Goal: Transaction & Acquisition: Purchase product/service

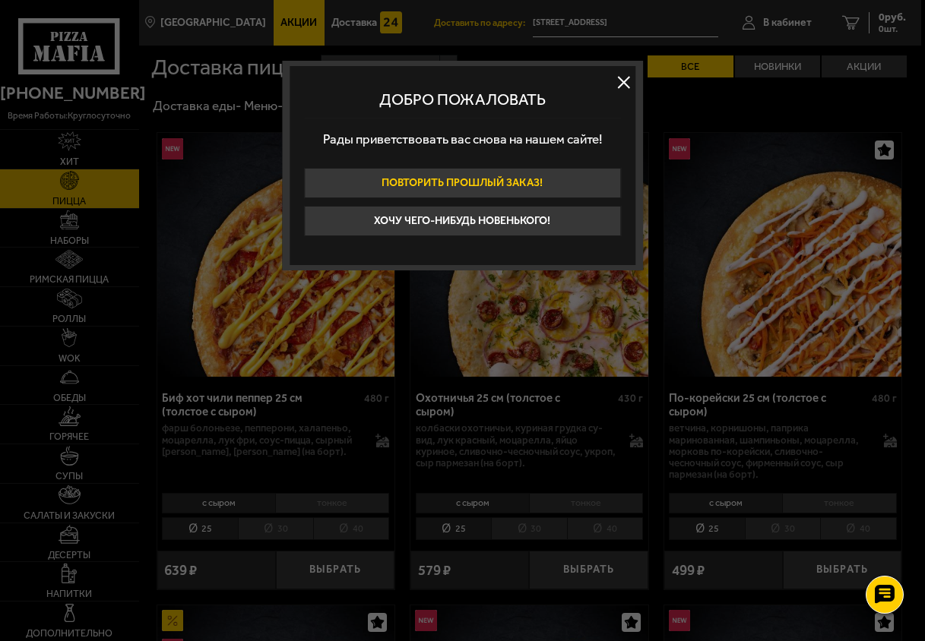
click at [499, 178] on button "Повторить прошлый заказ!" at bounding box center [462, 183] width 317 height 30
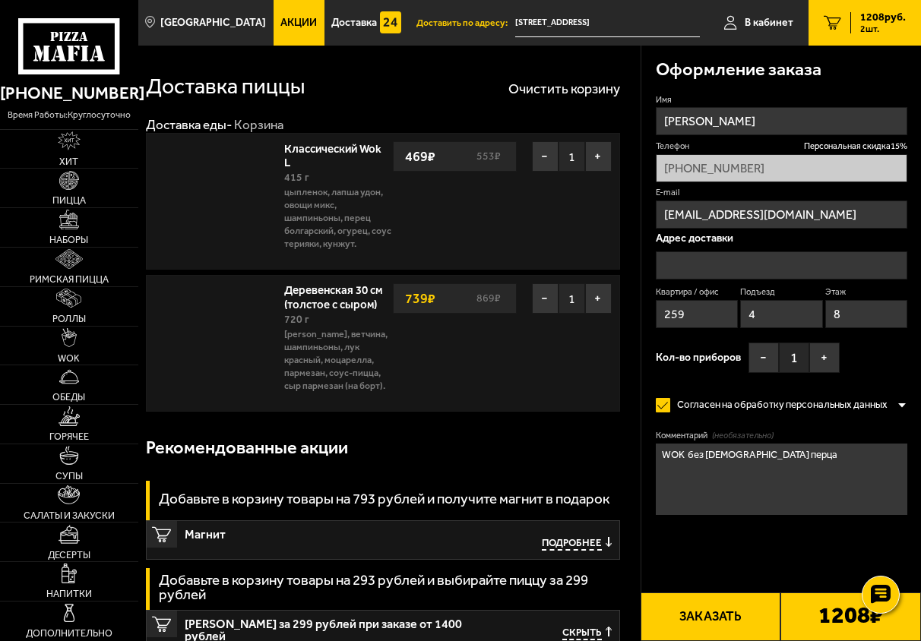
type input "[STREET_ADDRESS]"
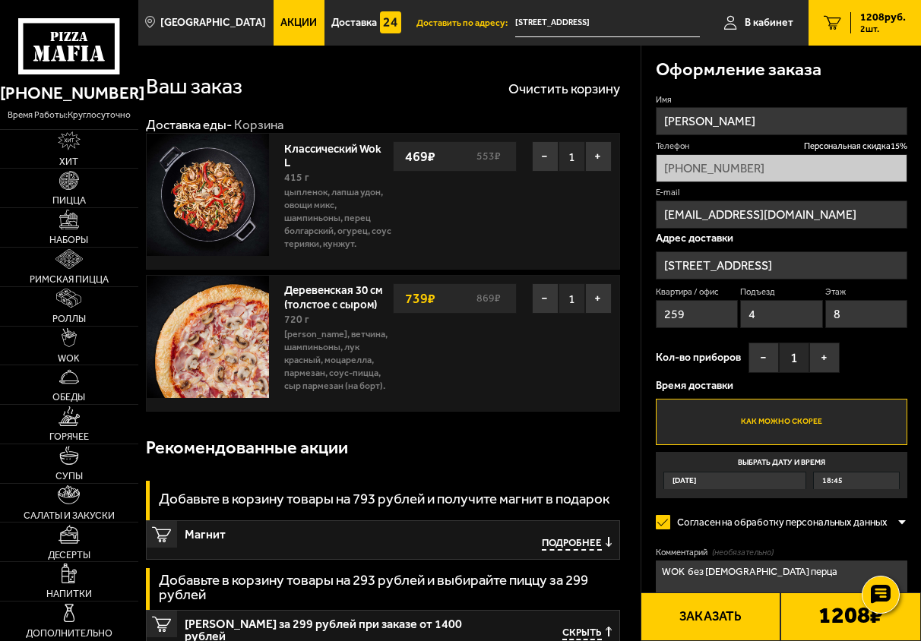
click at [296, 296] on link "Деревенская 30 см (толстое с сыром)" at bounding box center [337, 295] width 107 height 32
click at [328, 291] on link "Деревенская 30 см (толстое с сыром)" at bounding box center [337, 295] width 107 height 32
click at [66, 185] on img at bounding box center [68, 180] width 19 height 19
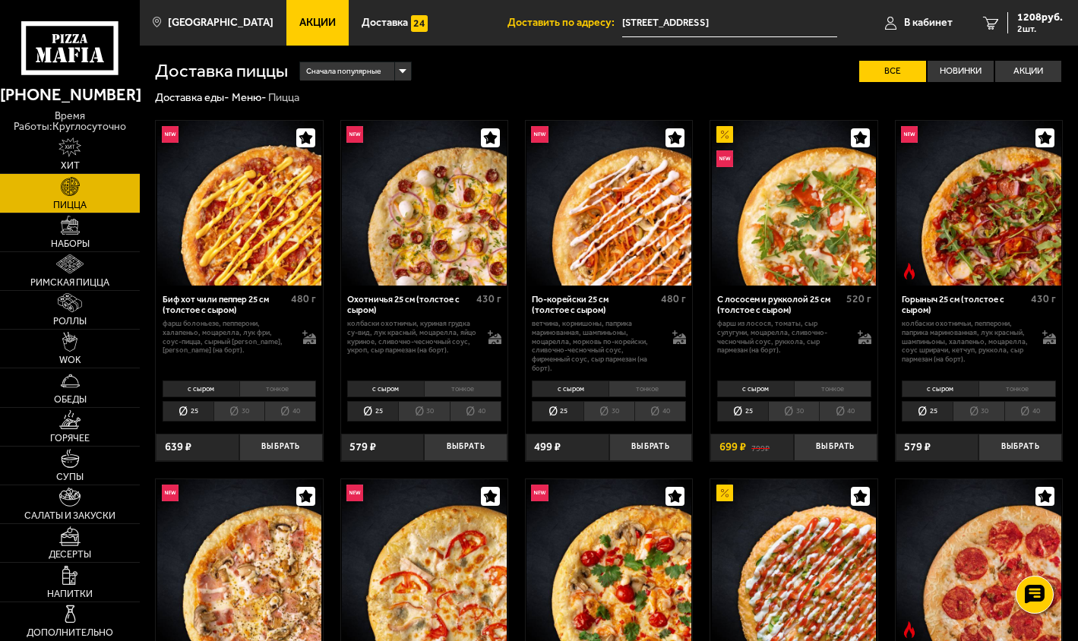
scroll to position [1394, 0]
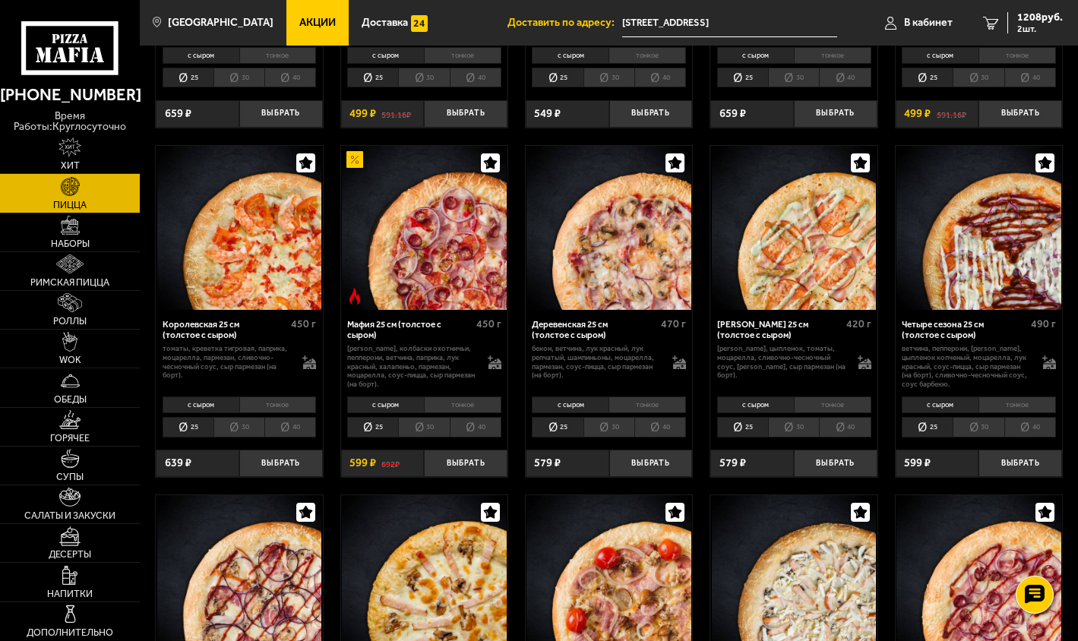
click at [663, 424] on li "40" at bounding box center [661, 427] width 52 height 21
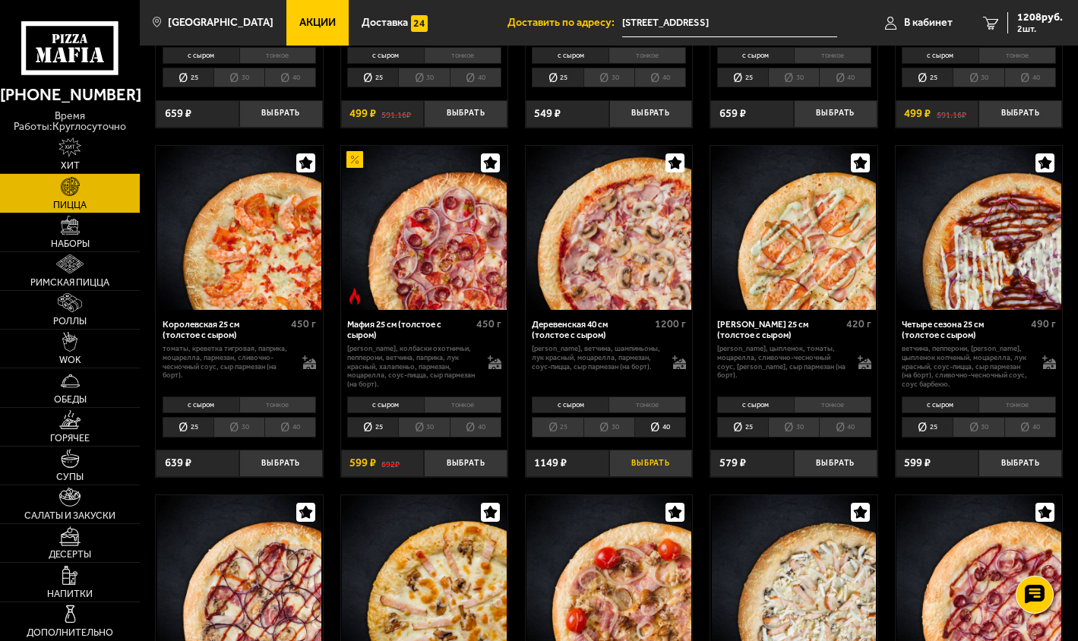
click at [657, 464] on button "Выбрать" at bounding box center [651, 463] width 84 height 27
click at [924, 22] on span "2185 руб." at bounding box center [1041, 17] width 46 height 11
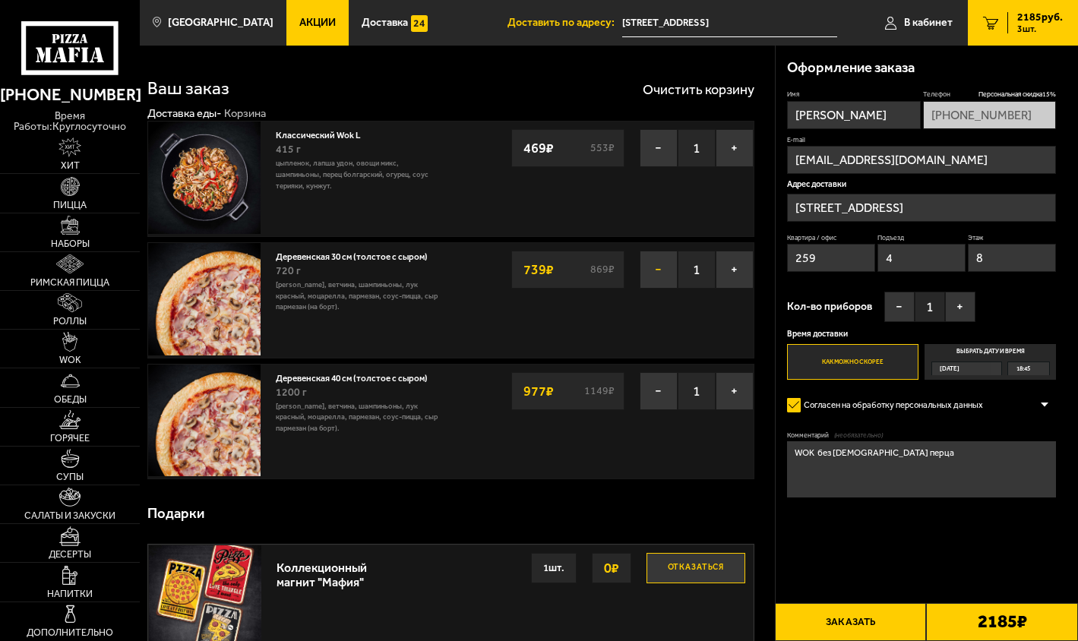
click at [652, 277] on button "−" at bounding box center [659, 270] width 38 height 38
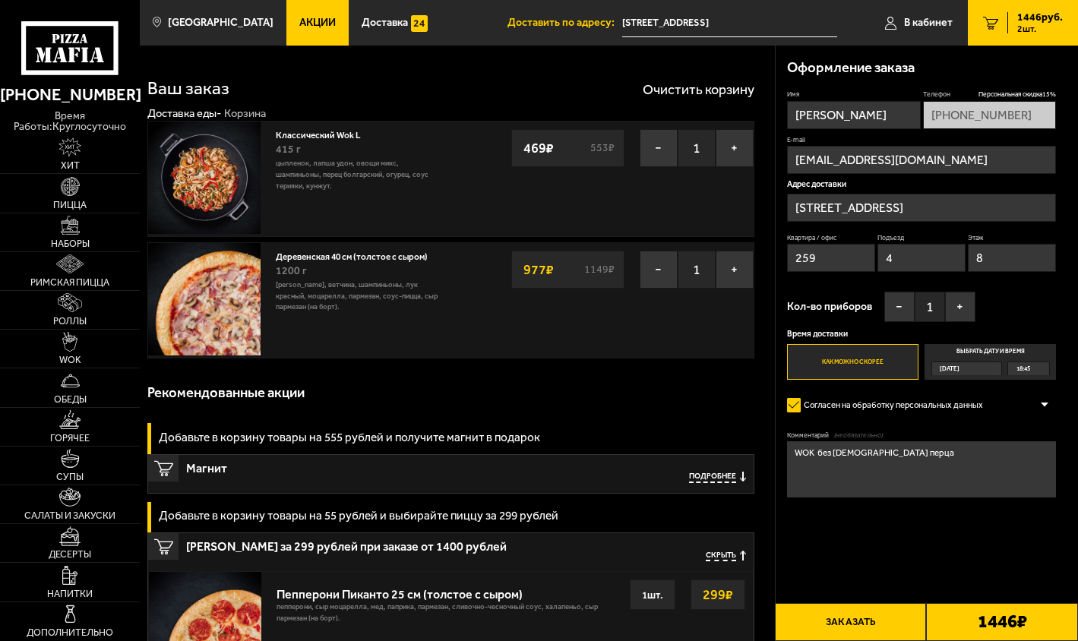
click at [301, 129] on link "Классический Wok L" at bounding box center [324, 134] width 97 height 14
click at [446, 191] on div "Классический Wok L 415 г цыпленок, лапша удон, овощи микс, шампиньоны, перец бо…" at bounding box center [359, 179] width 182 height 115
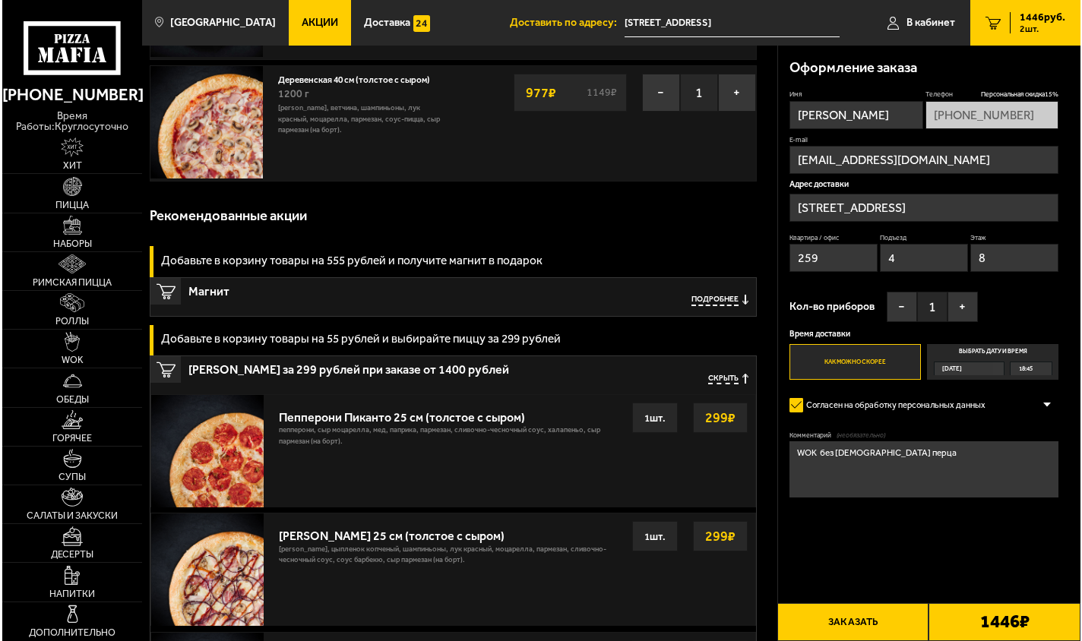
scroll to position [228, 0]
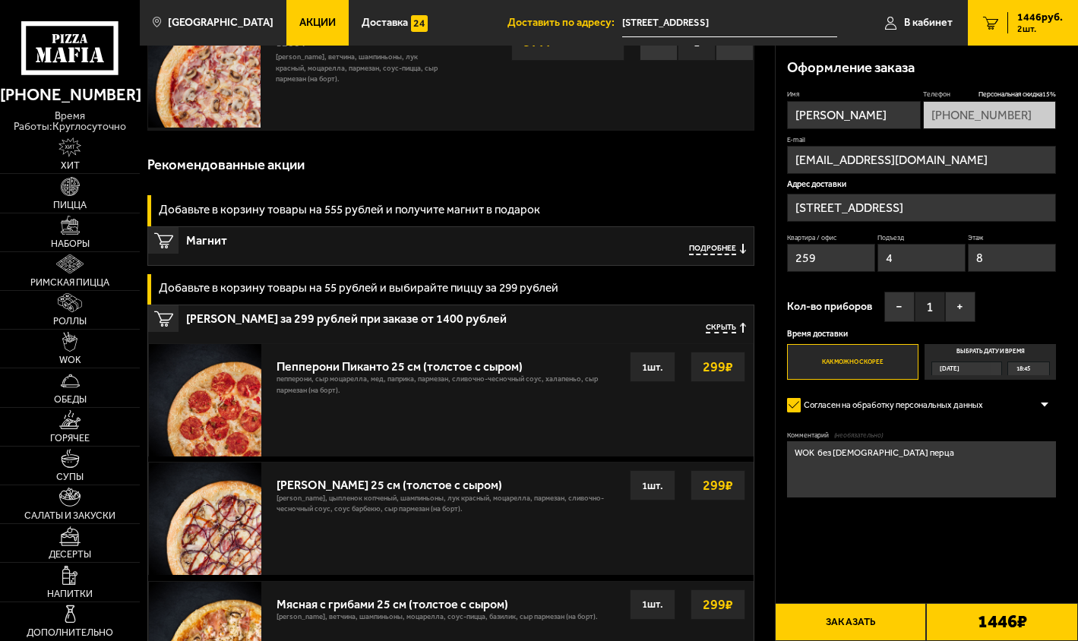
click at [885, 622] on button "Заказать" at bounding box center [851, 622] width 152 height 38
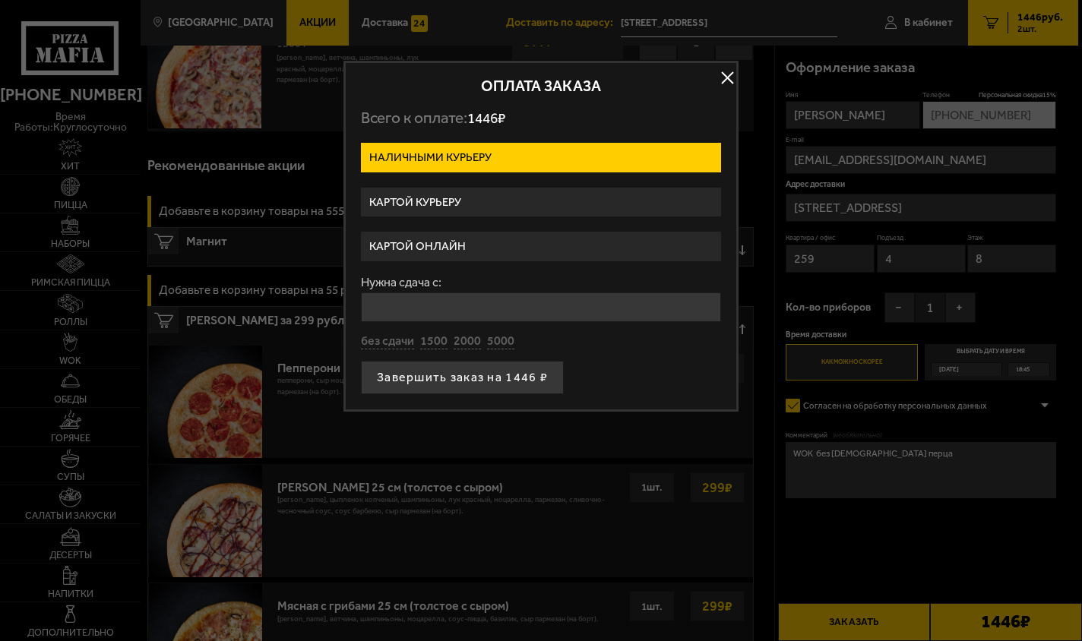
click at [476, 243] on label "Картой онлайн" at bounding box center [541, 247] width 360 height 30
click at [0, 0] on input "Картой онлайн" at bounding box center [0, 0] width 0 height 0
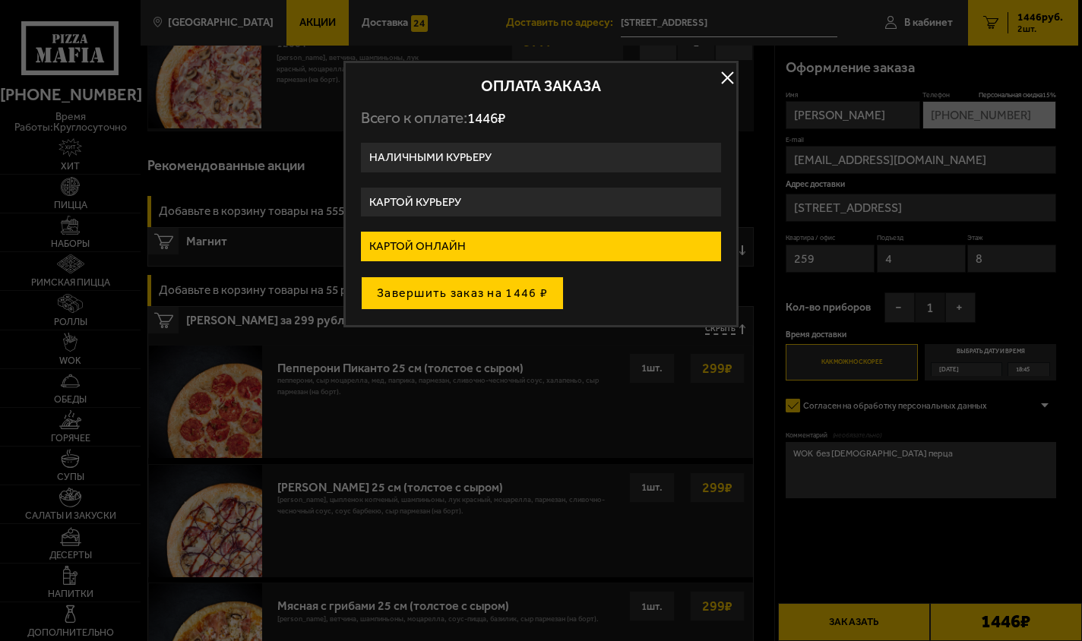
click at [442, 302] on button "Завершить заказ на 1446 ₽" at bounding box center [462, 293] width 203 height 33
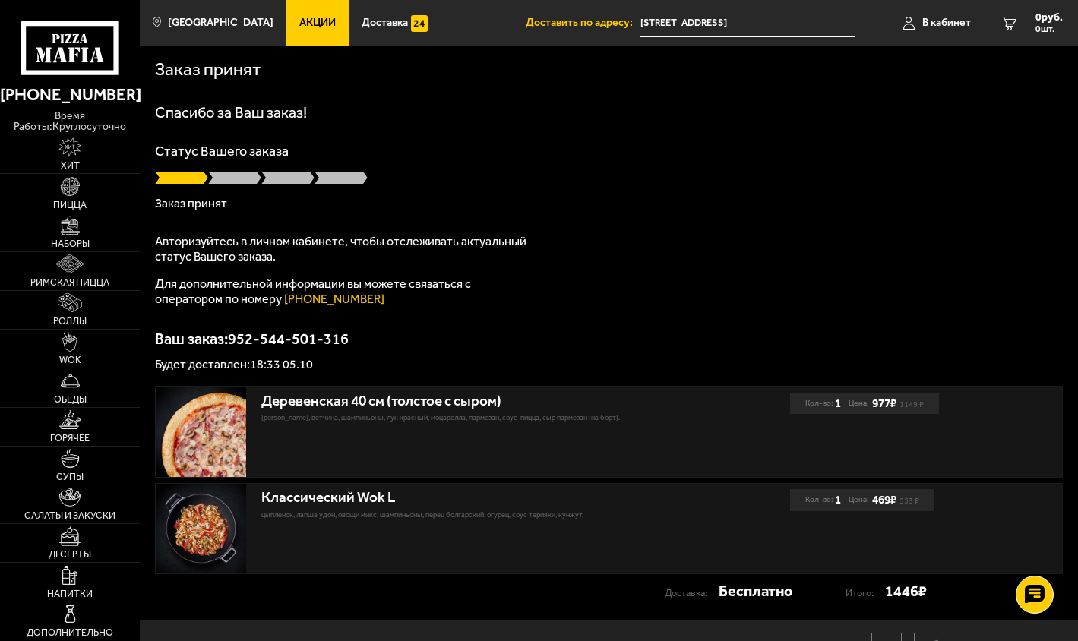
click at [667, 147] on p "Статус Вашего заказа" at bounding box center [609, 151] width 908 height 14
